Goal: Find specific page/section: Find specific page/section

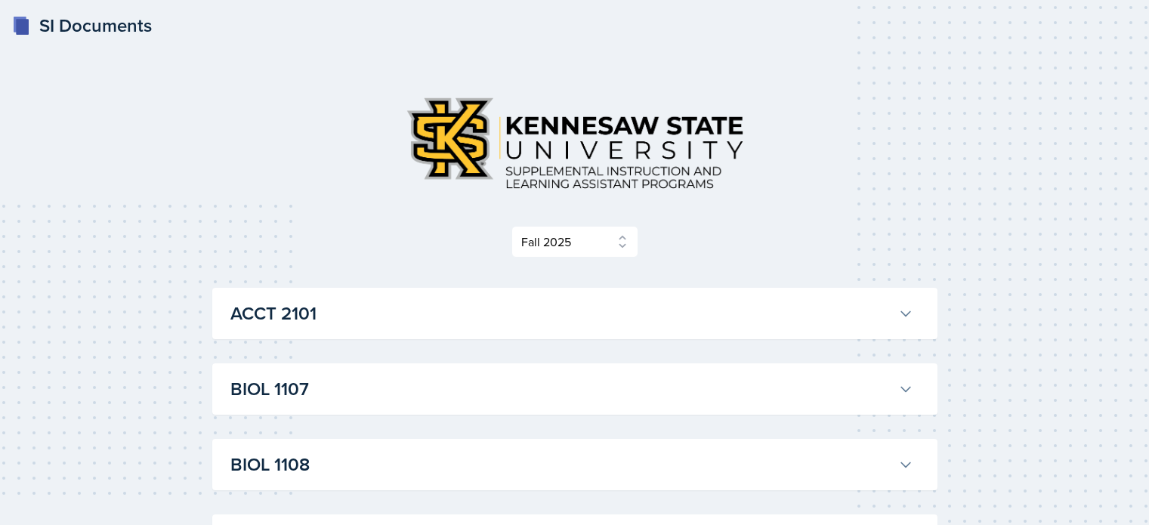
select select "2bed604d-1099-4043-b1bc-2365e8740244"
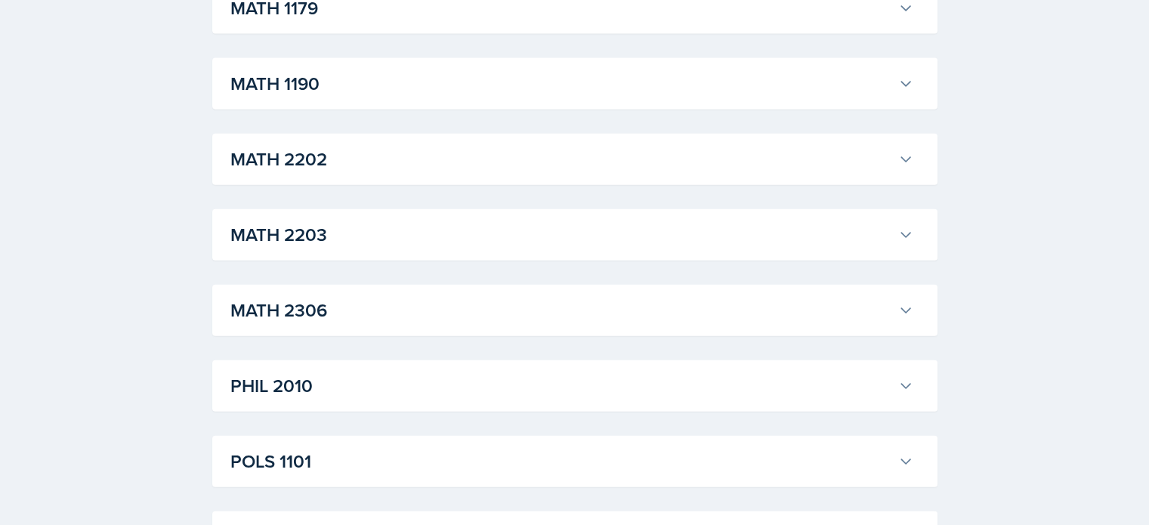
scroll to position [3491, 0]
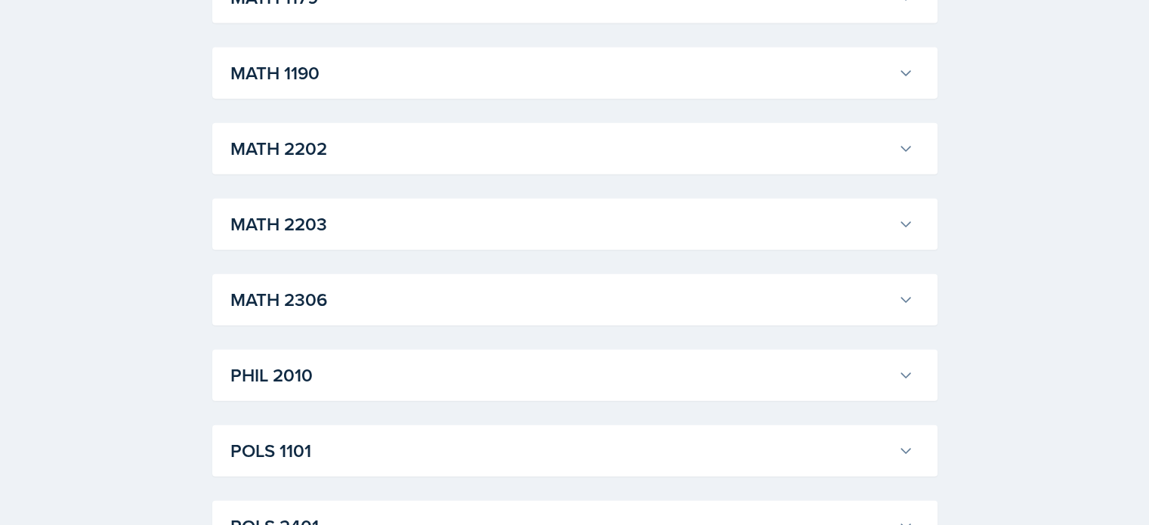
click at [616, 87] on h3 "MATH 1190" at bounding box center [561, 73] width 662 height 27
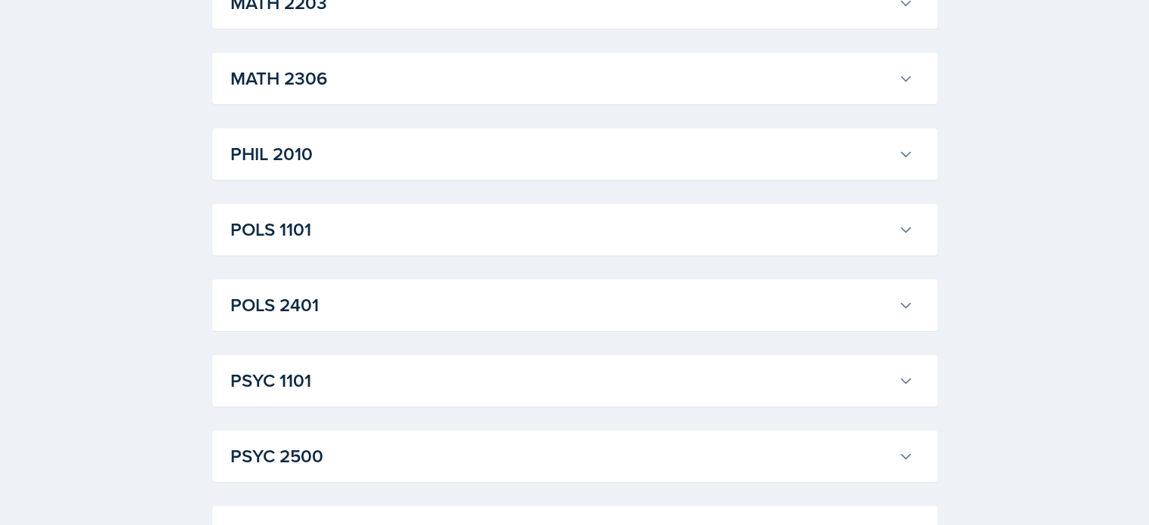
scroll to position [5861, 0]
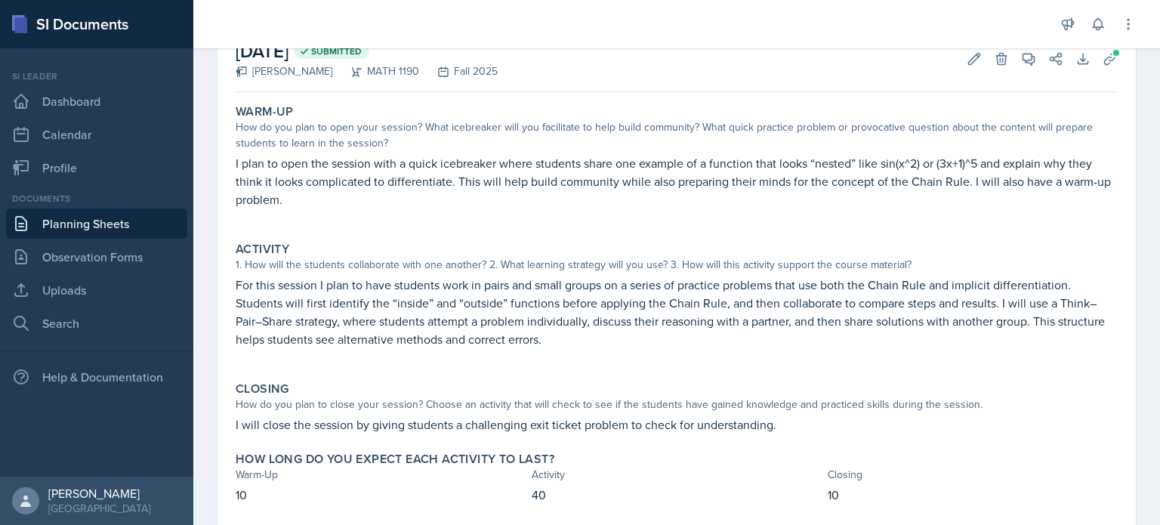
scroll to position [131, 0]
